Goal: Task Accomplishment & Management: Check status

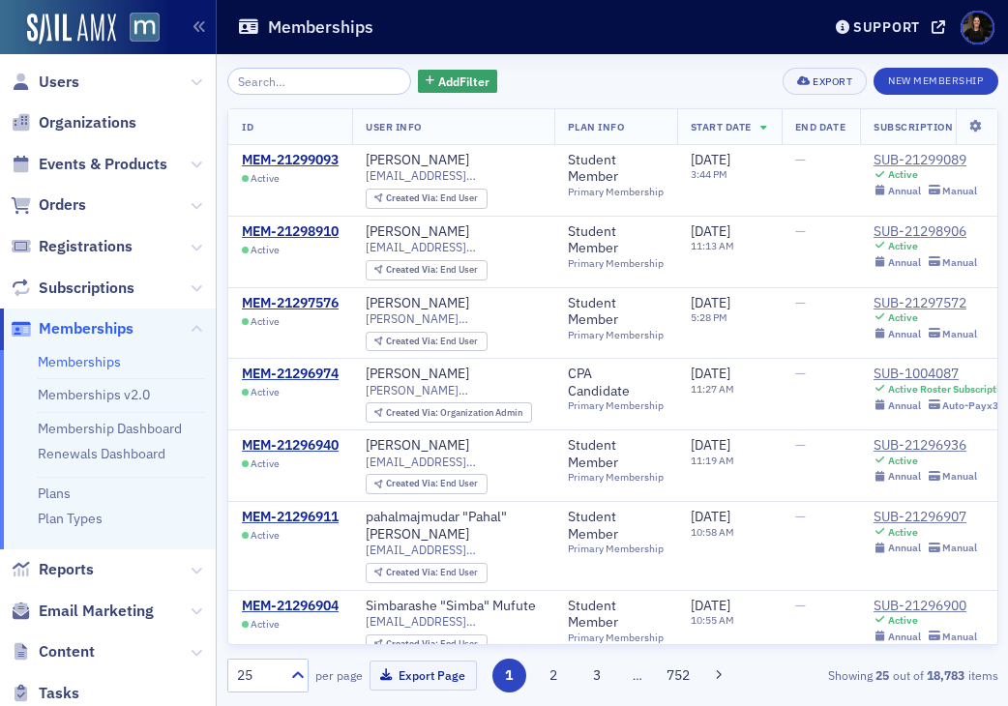
scroll to position [7, 0]
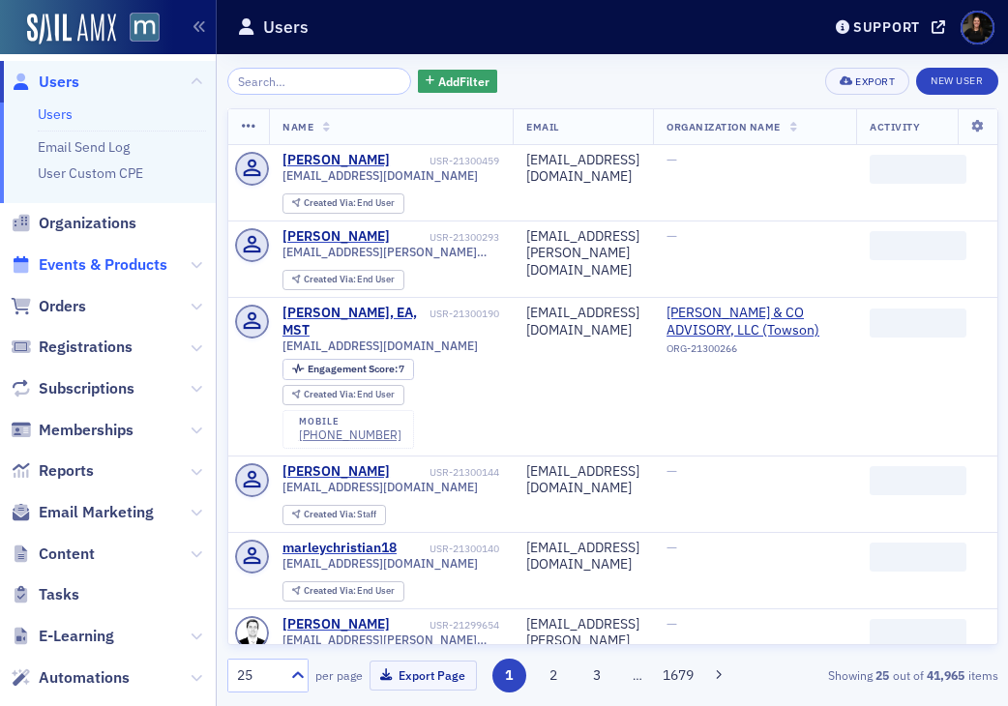
click at [92, 269] on span "Events & Products" at bounding box center [103, 264] width 129 height 21
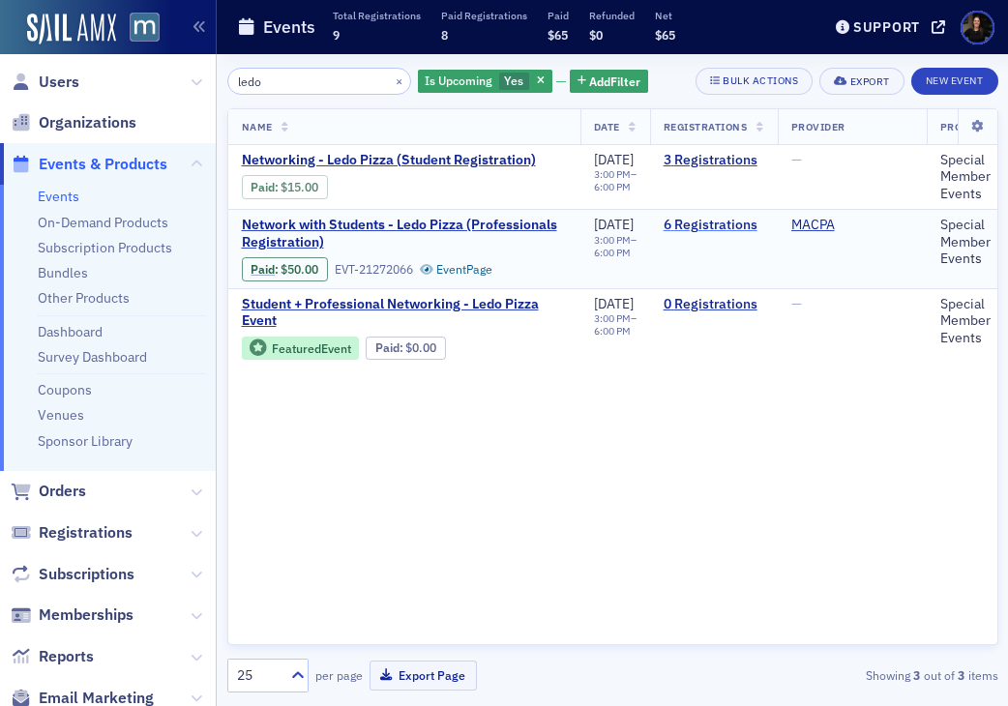
type input "ledo"
click at [709, 222] on link "6 Registrations" at bounding box center [714, 225] width 101 height 17
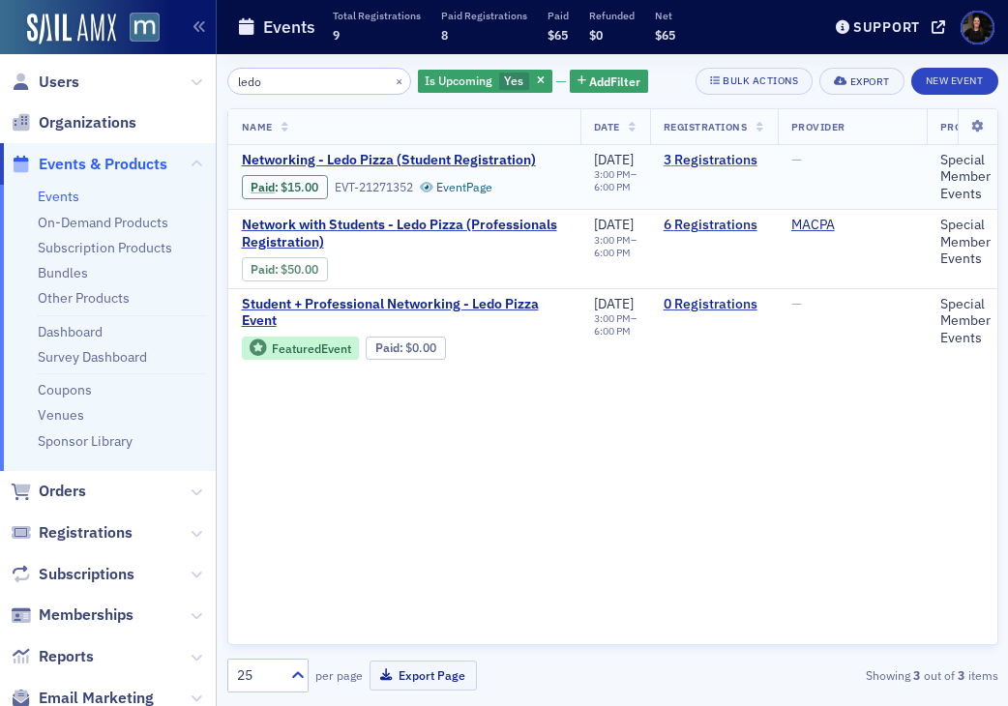
click at [716, 155] on link "3 Registrations" at bounding box center [714, 160] width 101 height 17
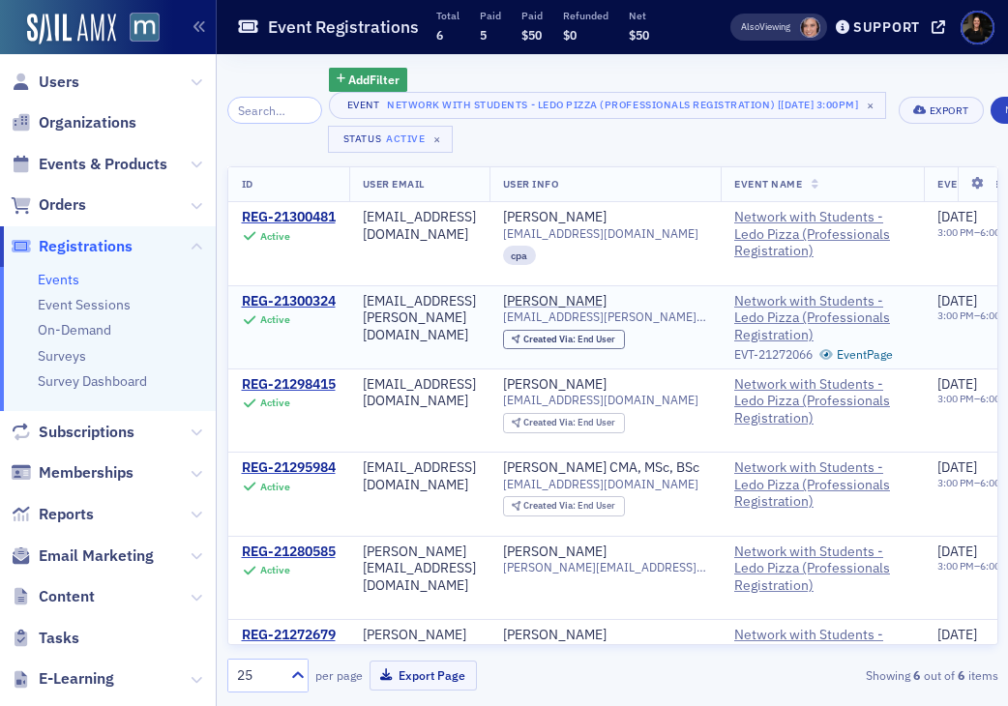
scroll to position [0, 15]
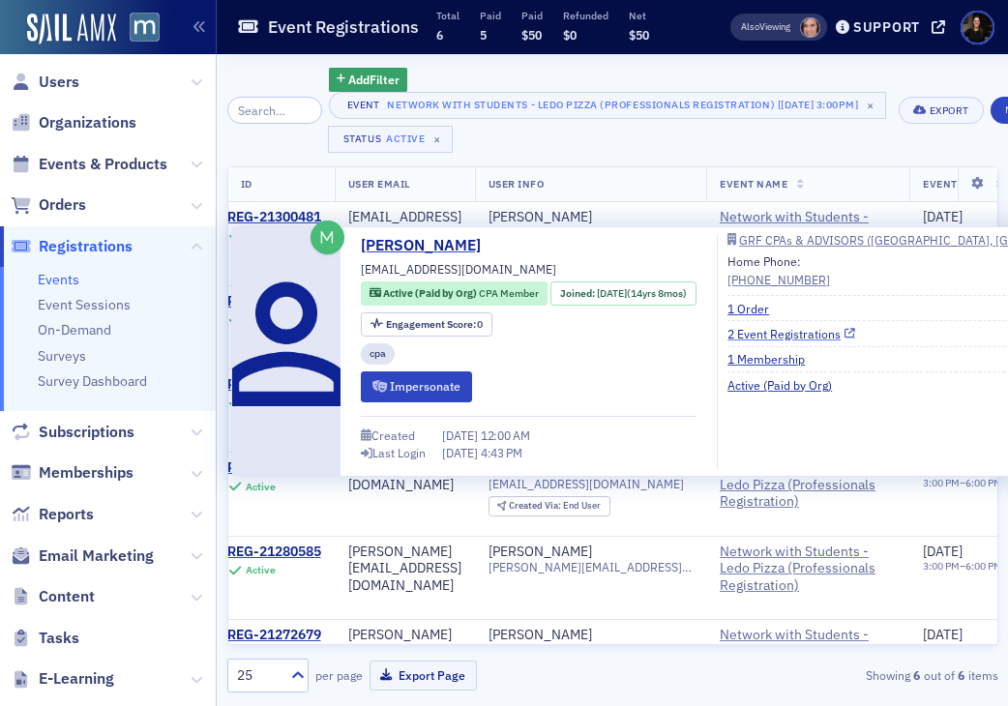
click at [775, 330] on link "2 Event Registrations" at bounding box center [792, 333] width 128 height 17
